Goal: Information Seeking & Learning: Learn about a topic

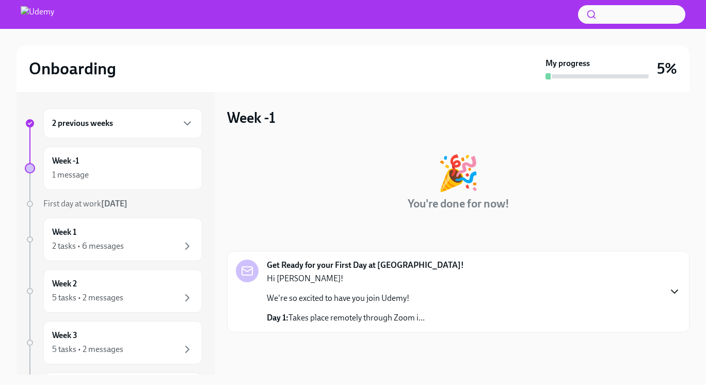
click at [676, 289] on icon "button" at bounding box center [674, 291] width 12 height 12
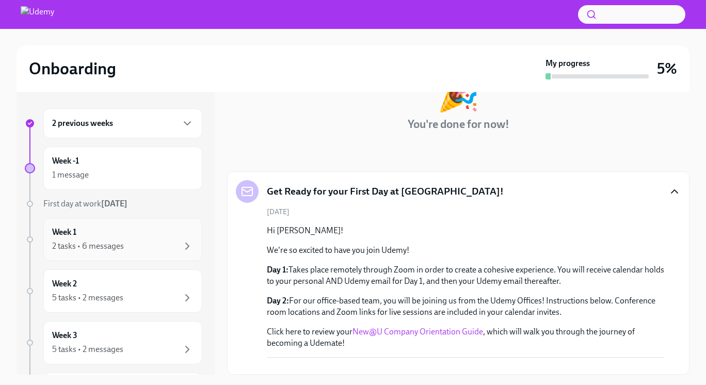
click at [166, 245] on div "2 tasks • 6 messages" at bounding box center [122, 246] width 141 height 12
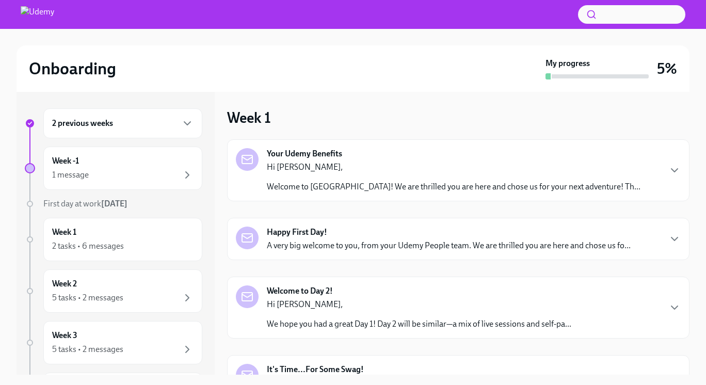
click at [337, 190] on p "Welcome to Udemy! We are thrilled you are here and chose us for your next adven…" at bounding box center [454, 186] width 374 height 11
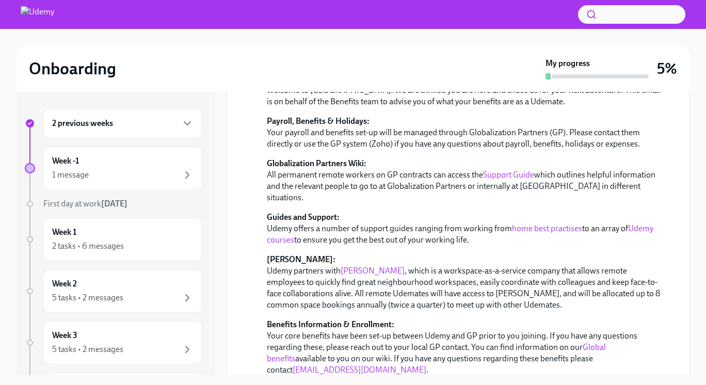
scroll to position [129, 0]
click at [357, 265] on link "Gable" at bounding box center [373, 270] width 64 height 10
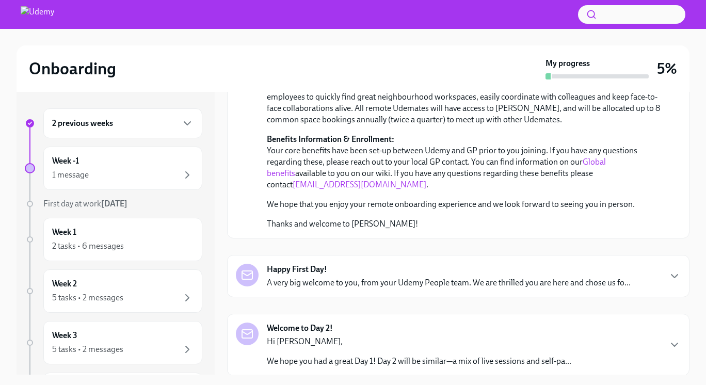
scroll to position [323, 0]
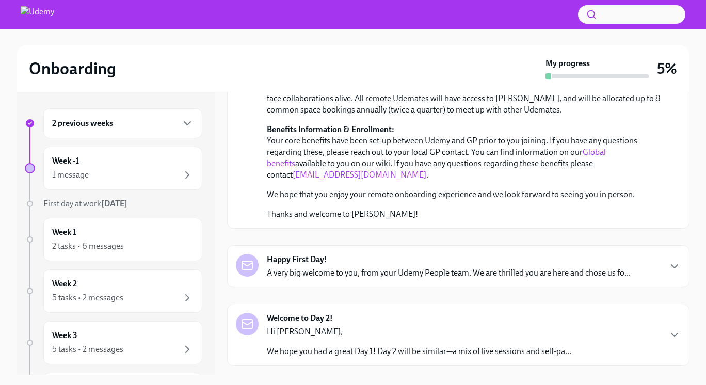
click at [539, 267] on p "A very big welcome to you, from your Udemy People team. We are thrilled you are…" at bounding box center [449, 272] width 364 height 11
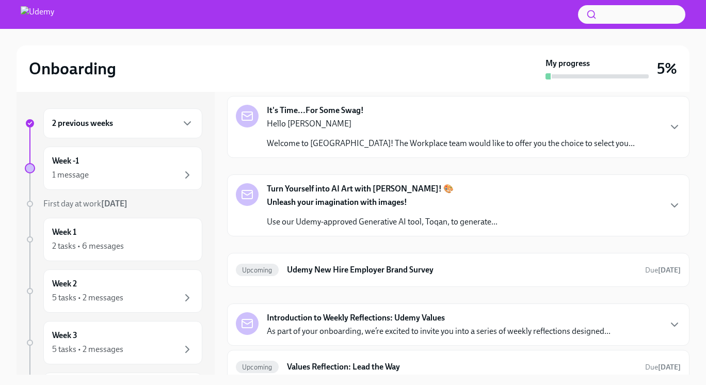
scroll to position [934, 0]
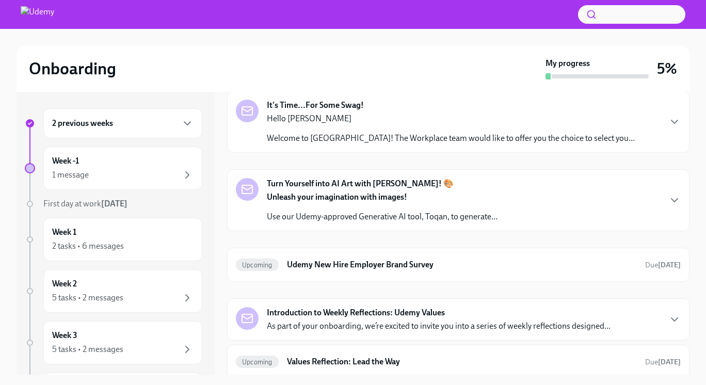
click at [537, 66] on p "We hope you had a great Day 1! Day 2 will be similar—a mix of live sessions and…" at bounding box center [419, 59] width 305 height 11
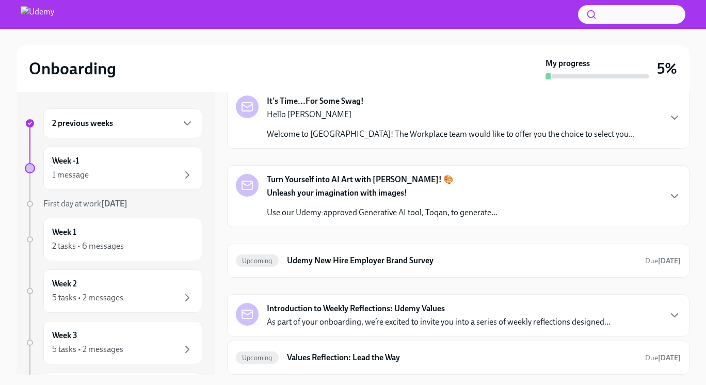
scroll to position [1377, 0]
click at [543, 140] on p "Welcome to Udemy! The Workplace team would like to offer you the choice to sele…" at bounding box center [451, 134] width 368 height 11
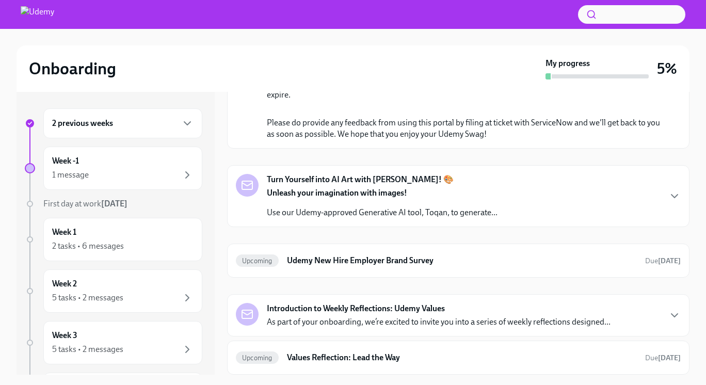
scroll to position [1887, 0]
click at [552, 218] on div "Turn Yourself into AI Art with Toqan! 🎨 Unleash your imagination with images! U…" at bounding box center [458, 196] width 445 height 44
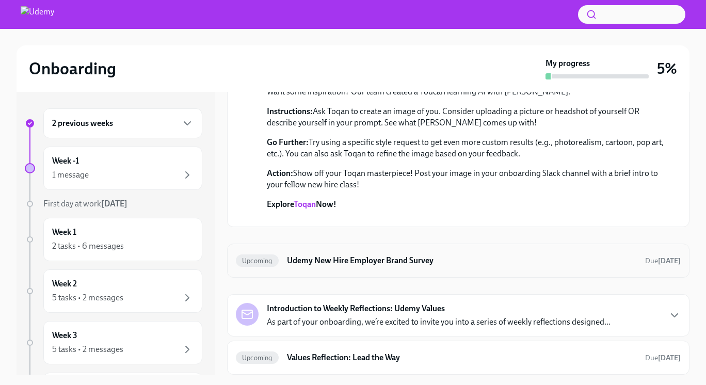
scroll to position [2401, 0]
click at [530, 318] on p "As part of your onboarding, we’re excited to invite you into a series of weekly…" at bounding box center [439, 321] width 344 height 11
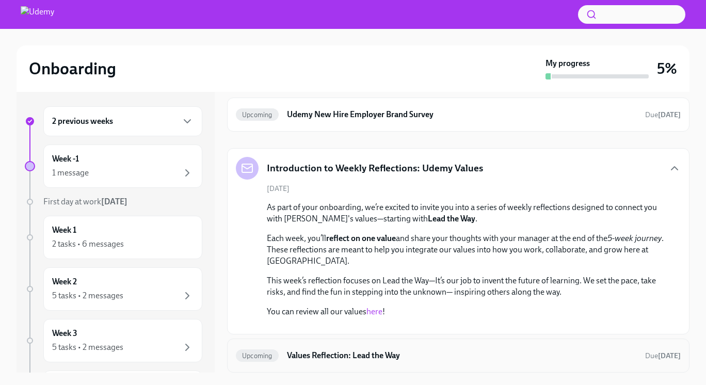
scroll to position [2098, 0]
click at [313, 63] on link "Toqan" at bounding box center [305, 58] width 22 height 10
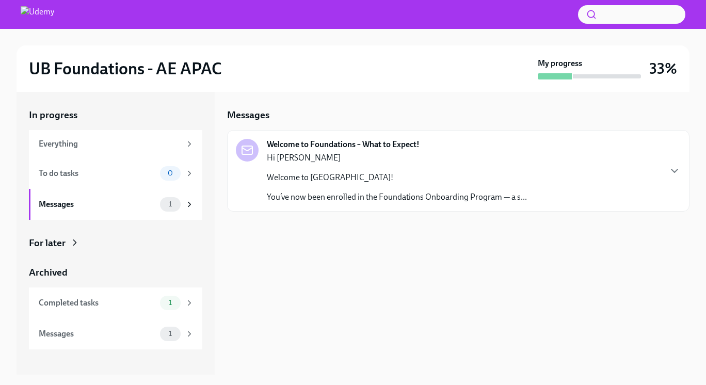
click at [326, 182] on p "Welcome to [GEOGRAPHIC_DATA]!" at bounding box center [397, 177] width 260 height 11
